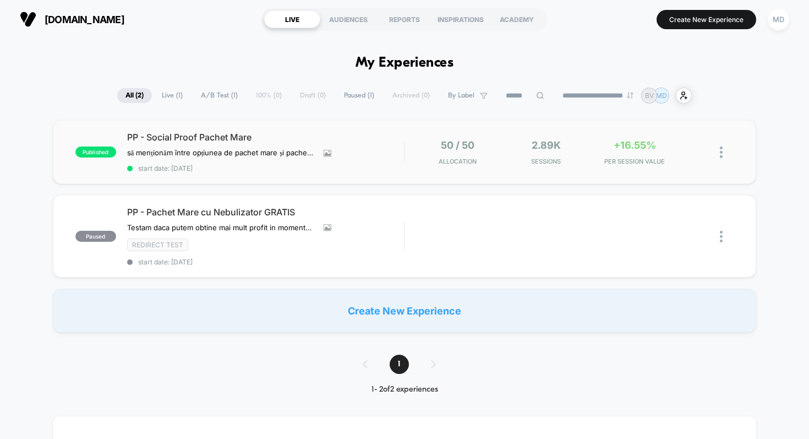
click at [412, 168] on div "published PP - Social Proof Pachet Mare să menționăm între opțiunea de pachet m…" at bounding box center [405, 152] width 704 height 64
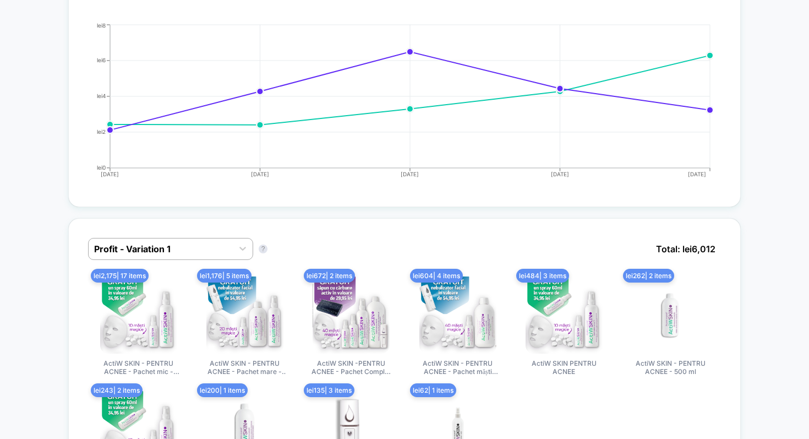
scroll to position [621, 0]
